Goal: Check status

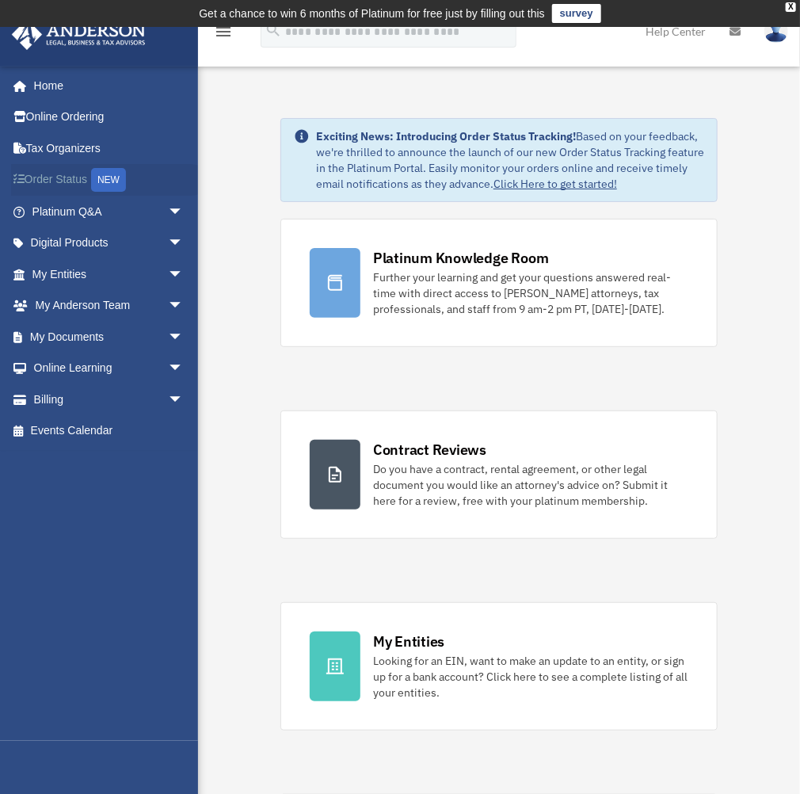
click at [74, 174] on link "Order Status NEW" at bounding box center [109, 180] width 196 height 32
click at [71, 272] on link "My Entities arrow_drop_down" at bounding box center [109, 274] width 196 height 32
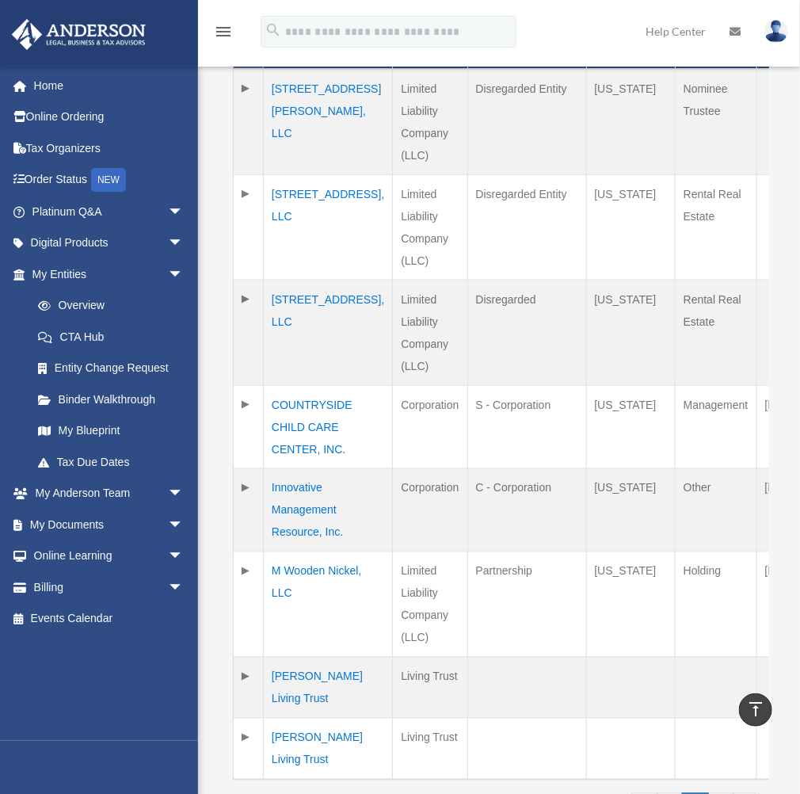
scroll to position [422, 0]
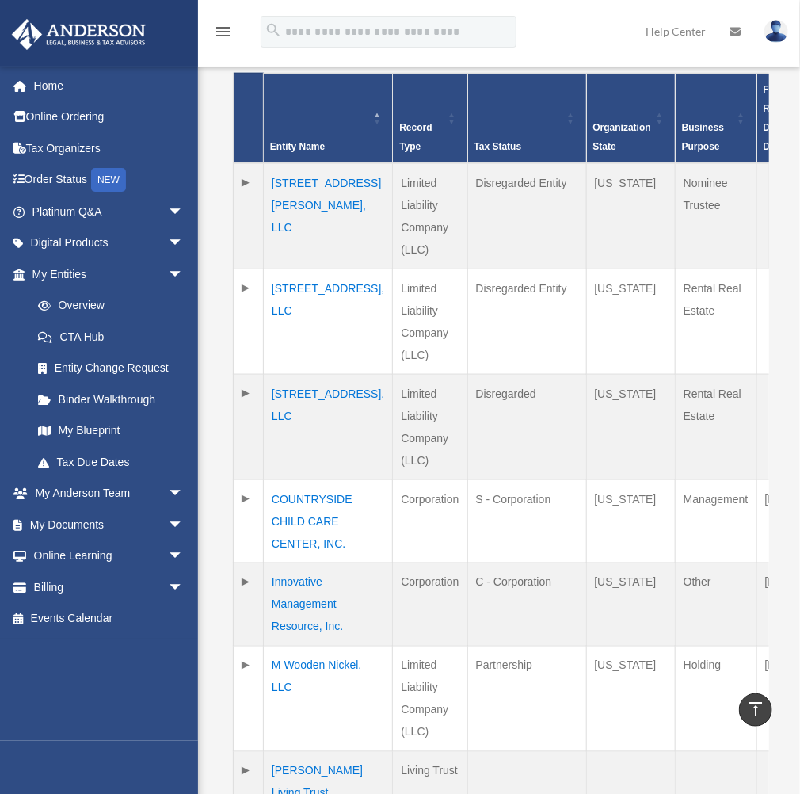
click at [307, 163] on td "12 Robin Wharf Road, LLC" at bounding box center [328, 216] width 129 height 106
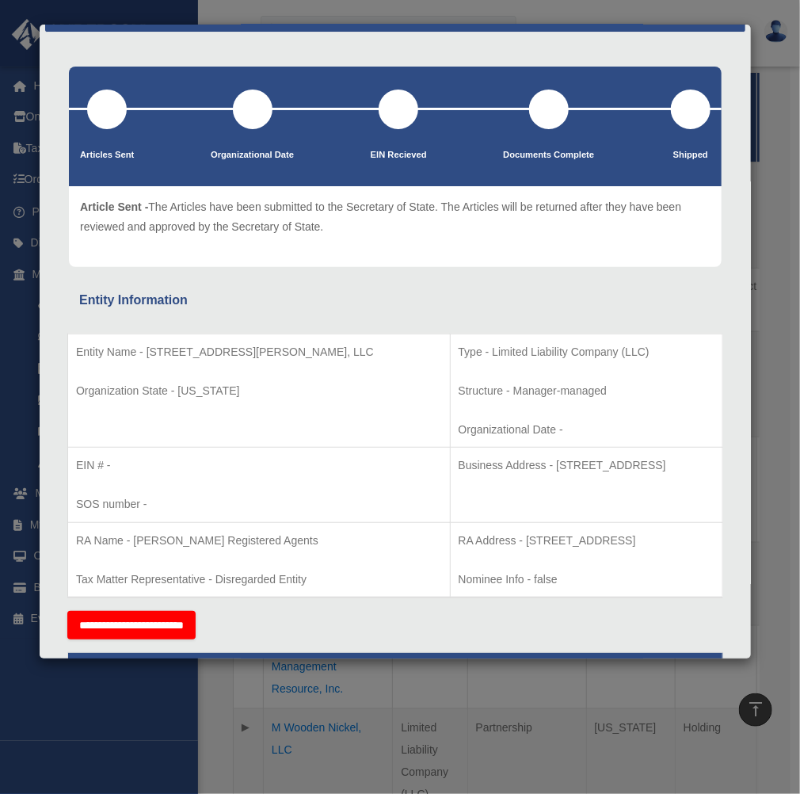
scroll to position [0, 0]
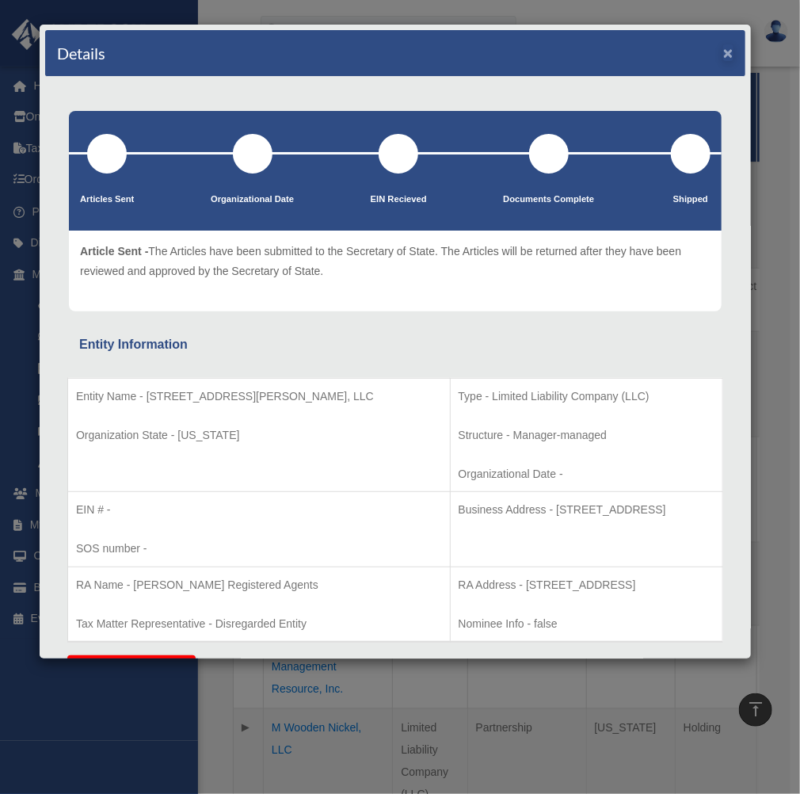
click at [722, 51] on div "Details ×" at bounding box center [395, 53] width 700 height 47
click at [723, 53] on button "×" at bounding box center [728, 52] width 10 height 17
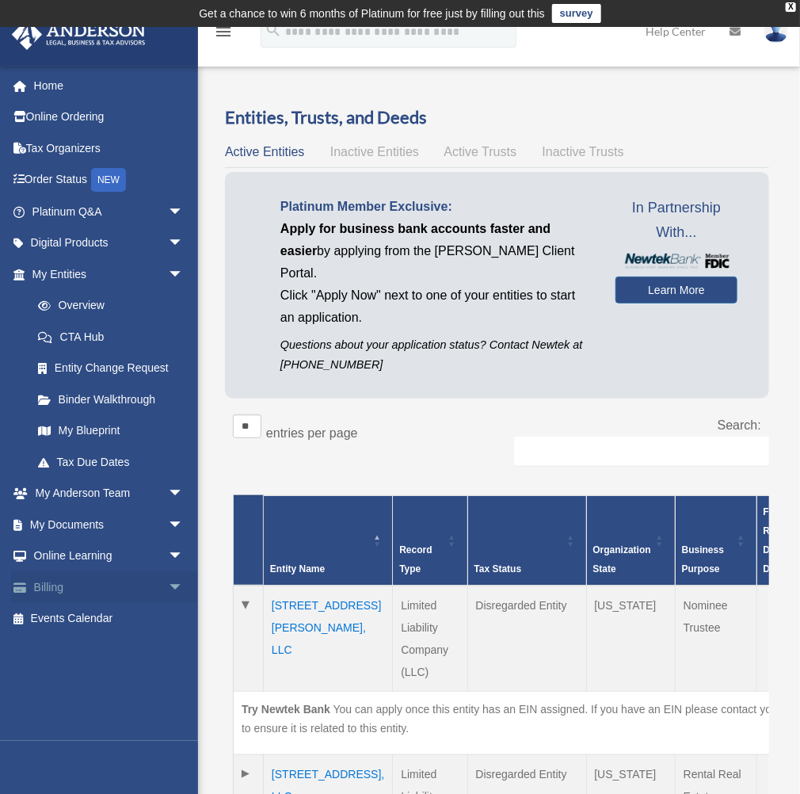
click at [41, 592] on link "Billing arrow_drop_down" at bounding box center [109, 587] width 196 height 32
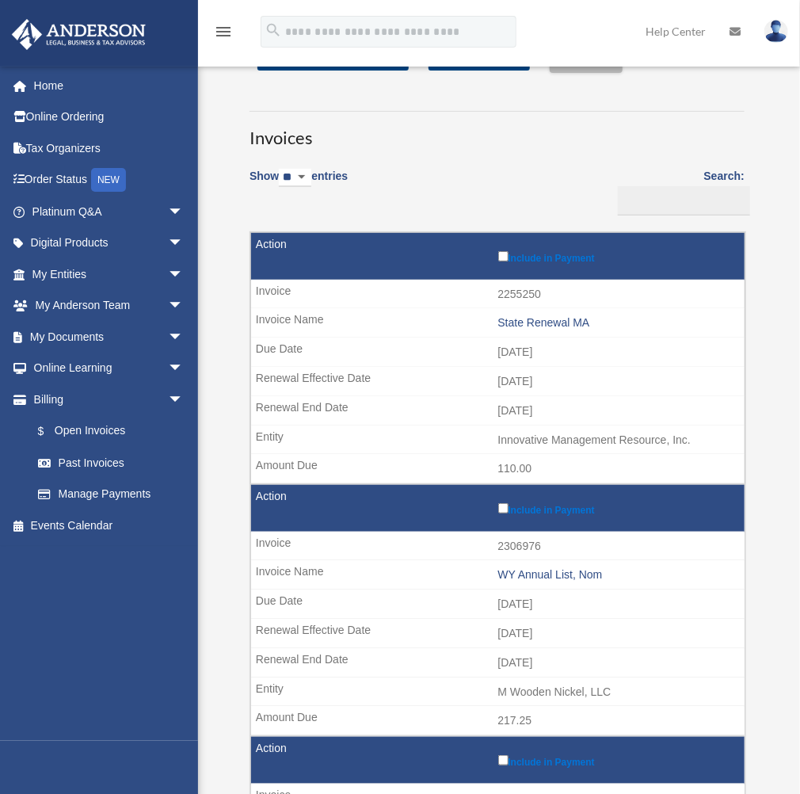
scroll to position [105, 0]
